Goal: Use online tool/utility: Utilize a website feature to perform a specific function

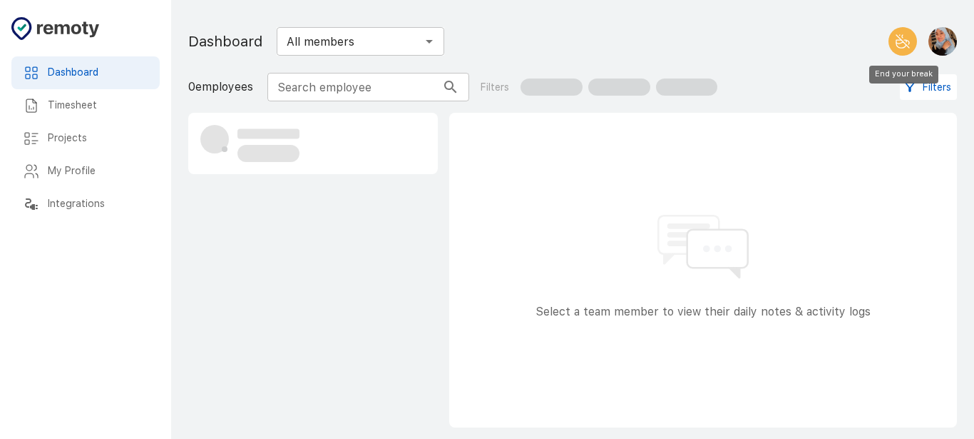
click at [905, 34] on icon "End your break" at bounding box center [903, 41] width 17 height 17
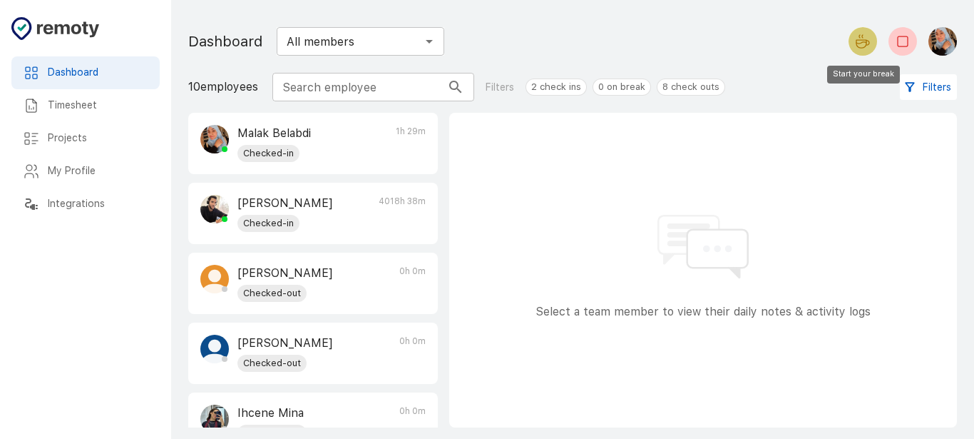
click at [857, 41] on icon "Start your break" at bounding box center [863, 41] width 17 height 17
click at [856, 40] on icon "Start your break" at bounding box center [863, 41] width 17 height 17
